Goal: Task Accomplishment & Management: Manage account settings

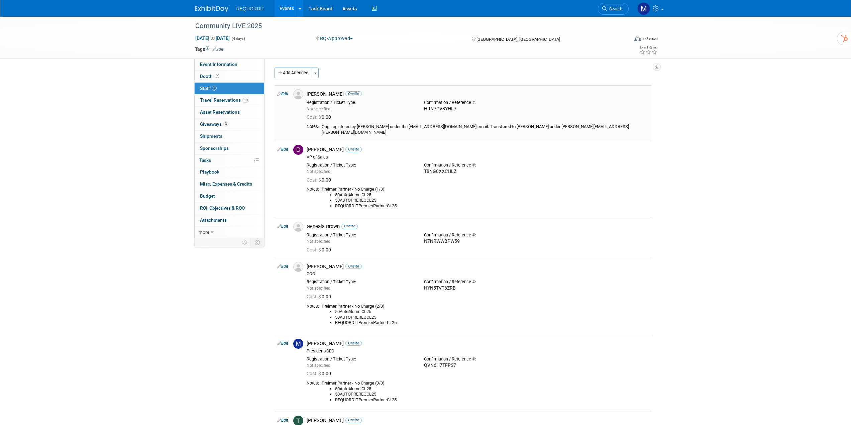
drag, startPoint x: 462, startPoint y: 109, endPoint x: 426, endPoint y: 107, distance: 36.5
click at [426, 107] on div "HRN7CV8YHF7" at bounding box center [477, 109] width 107 height 6
copy div "HRN7CV8YHF7"
drag, startPoint x: 461, startPoint y: 168, endPoint x: 425, endPoint y: 166, distance: 35.5
click at [425, 169] on div "T8NG8XXCHLZ" at bounding box center [477, 172] width 107 height 6
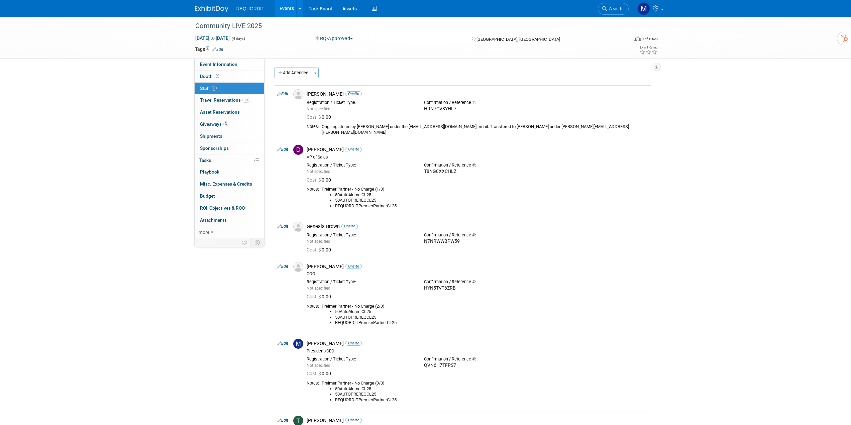
click at [669, 183] on div "Community LIVE 2025 [DATE] to [DATE] (4 days) [DATE] to [DATE] RQ-Approved Comm…" at bounding box center [425, 248] width 851 height 462
click at [214, 64] on span "Event Information" at bounding box center [218, 64] width 37 height 5
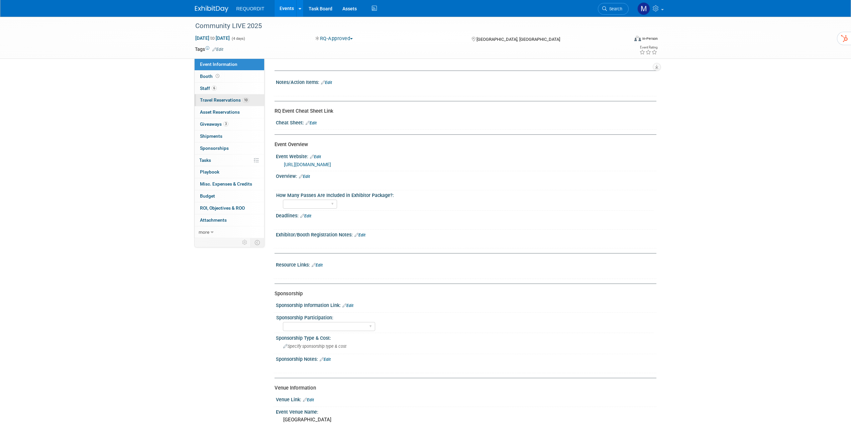
click at [228, 97] on span "Travel Reservations 10" at bounding box center [224, 99] width 49 height 5
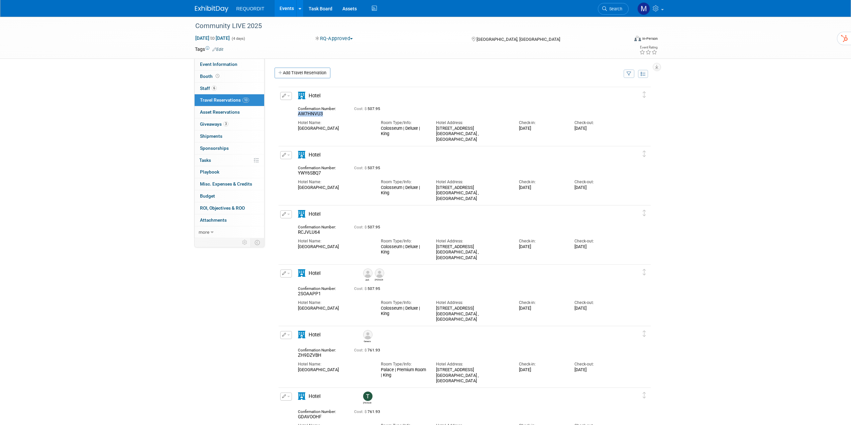
drag, startPoint x: 335, startPoint y: 115, endPoint x: 297, endPoint y: 115, distance: 38.1
click at [297, 115] on div "Confirmation Number: AW7HNVU3" at bounding box center [321, 110] width 56 height 13
copy span "AW7HNVU3"
drag, startPoint x: 322, startPoint y: 175, endPoint x: 290, endPoint y: 174, distance: 32.1
click at [290, 174] on div "Edit Reservation YWY6SBQ7" at bounding box center [460, 176] width 362 height 50
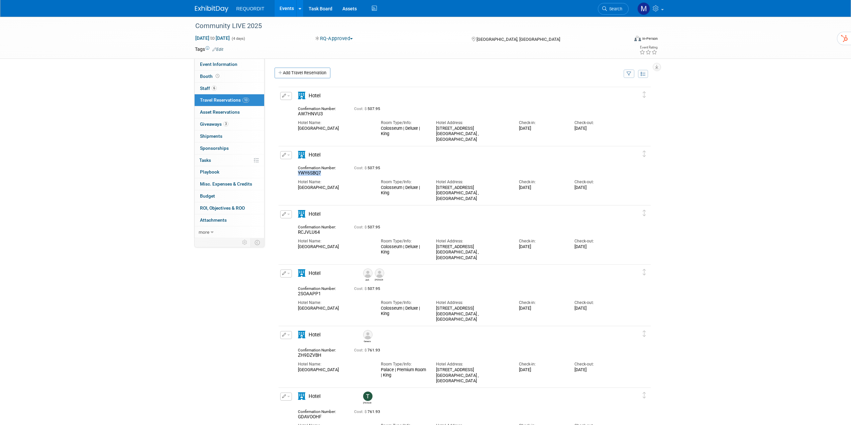
copy span "YWY6SBQ7"
click at [307, 235] on span "RCJVLU64" at bounding box center [309, 231] width 22 height 5
drag, startPoint x: 323, startPoint y: 232, endPoint x: 298, endPoint y: 233, distance: 24.5
click at [298, 233] on div "RCJVLU64" at bounding box center [321, 232] width 46 height 6
copy span "RCJVLU64"
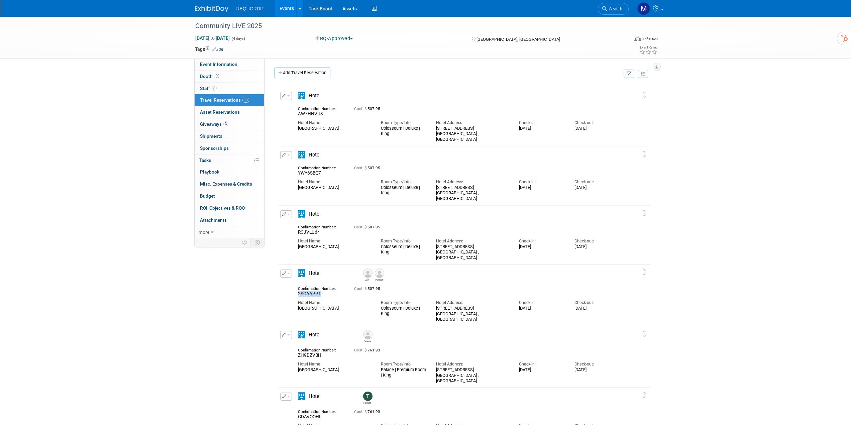
drag, startPoint x: 324, startPoint y: 294, endPoint x: 295, endPoint y: 294, distance: 29.8
click at [295, 294] on div "Confirmation Number: 2SOAAPP1" at bounding box center [321, 290] width 56 height 13
copy span "2SOAAPP1"
